Goal: Find specific page/section: Find specific page/section

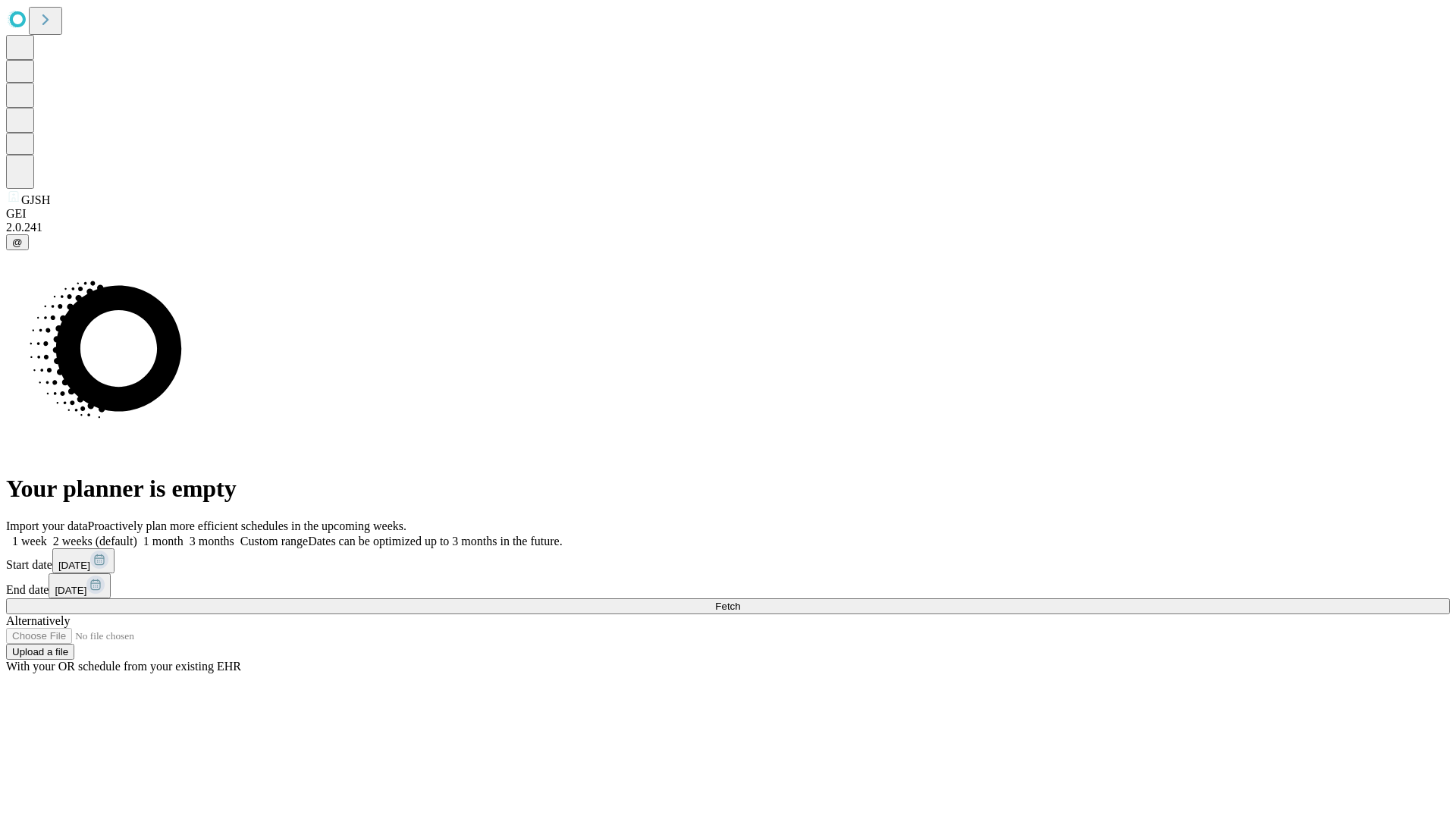
click at [741, 601] on span "Fetch" at bounding box center [728, 607] width 25 height 12
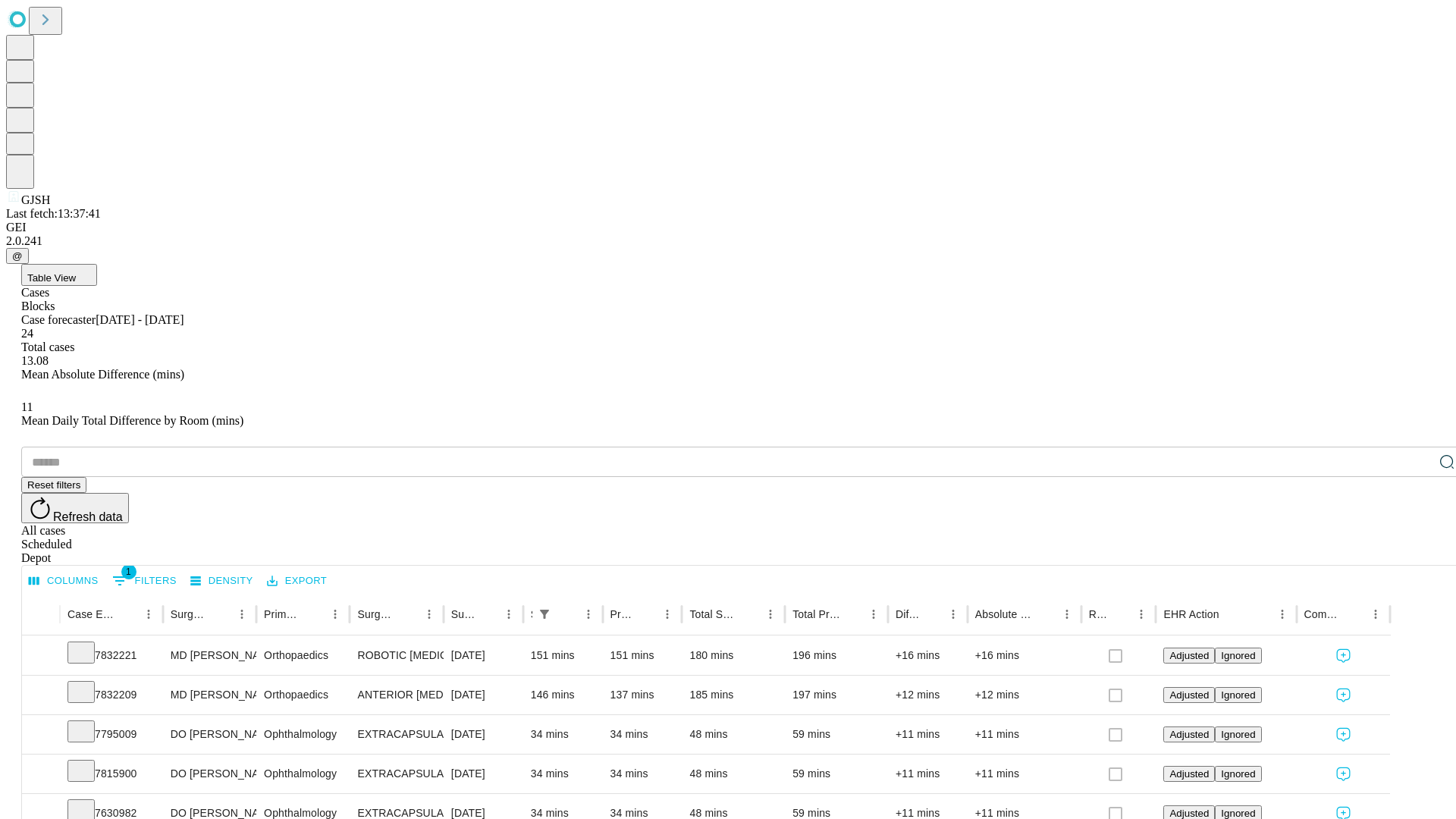
click at [1417, 551] on div "Depot" at bounding box center [743, 558] width 1444 height 13
